Goal: Task Accomplishment & Management: Manage account settings

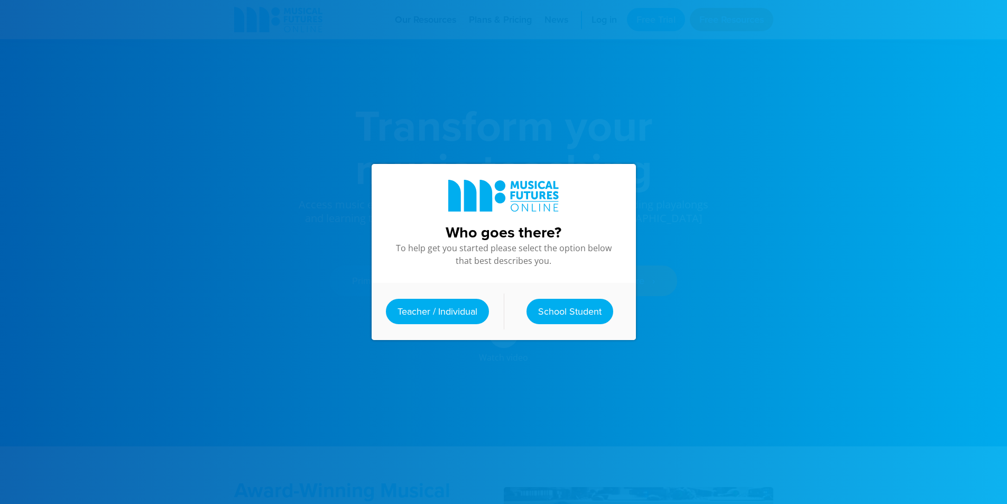
click at [569, 294] on div "Teacher / Individual School Student" at bounding box center [503, 311] width 264 height 57
click at [566, 309] on link "School Student" at bounding box center [569, 311] width 87 height 25
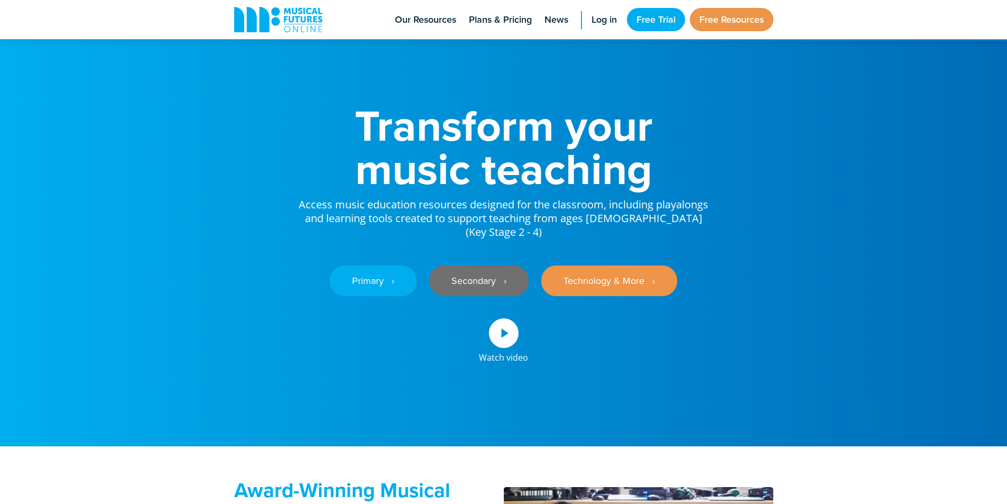
click at [502, 296] on link "Secondary ‎‏‏‎ ‎ ›" at bounding box center [478, 280] width 99 height 31
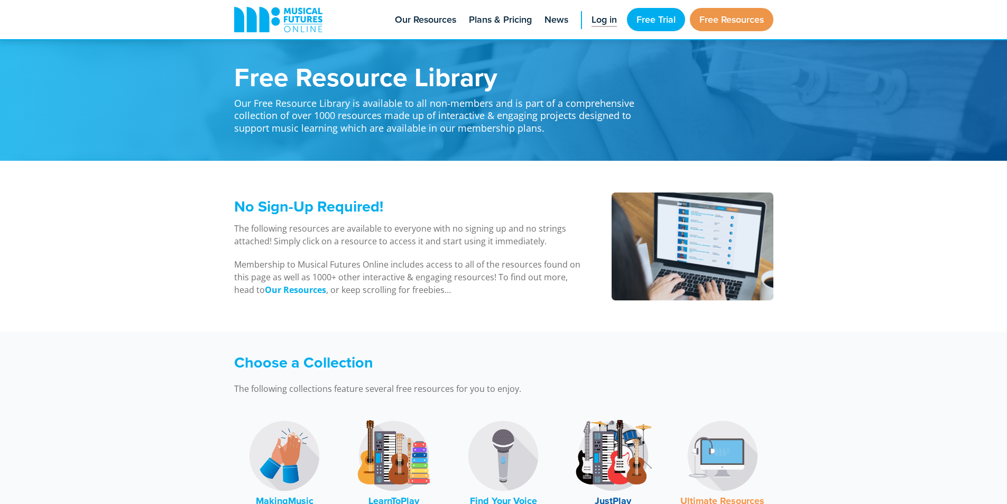
click at [601, 16] on span "Log in" at bounding box center [603, 20] width 25 height 14
click at [587, 23] on link "Log in" at bounding box center [604, 19] width 36 height 39
click at [597, 20] on span "Log in" at bounding box center [603, 20] width 25 height 14
